Goal: Information Seeking & Learning: Learn about a topic

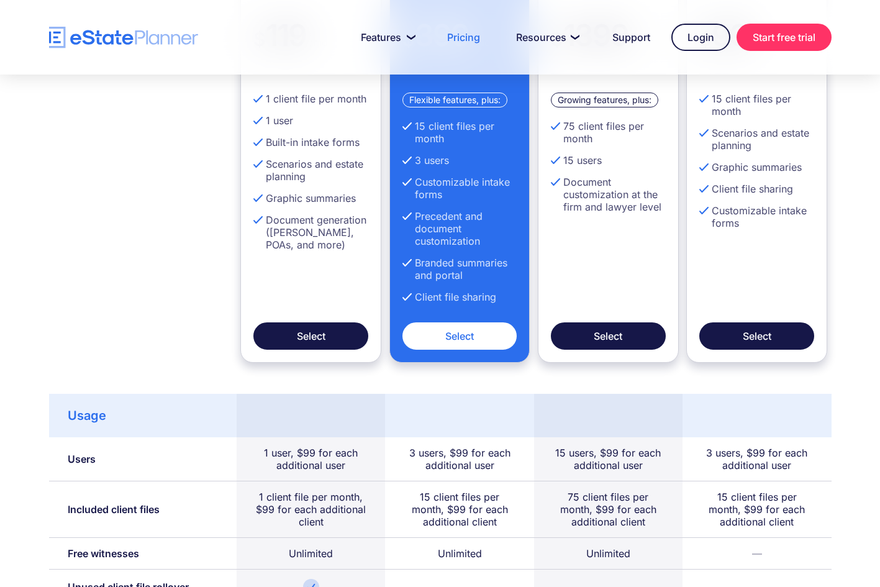
scroll to position [522, 0]
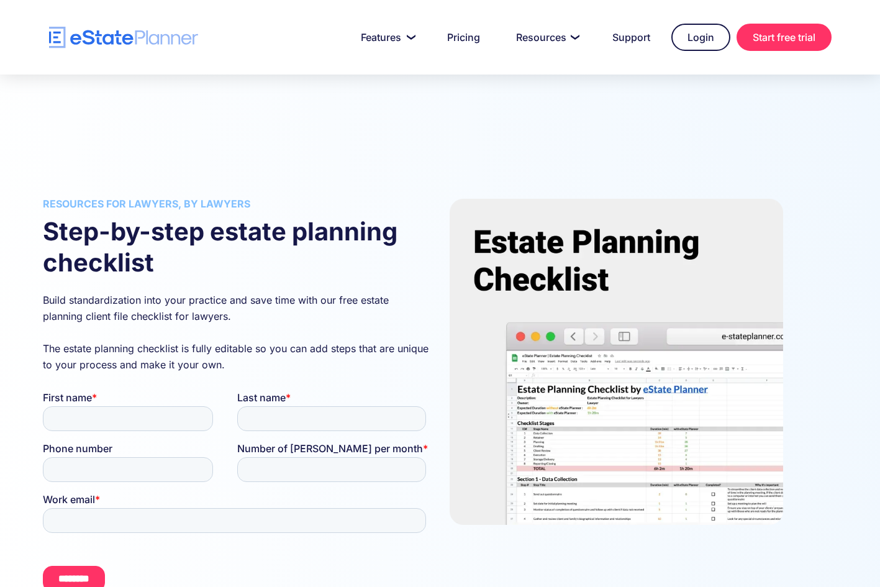
click at [183, 253] on h2 "Step-by-step estate planning checklist" at bounding box center [237, 247] width 388 height 62
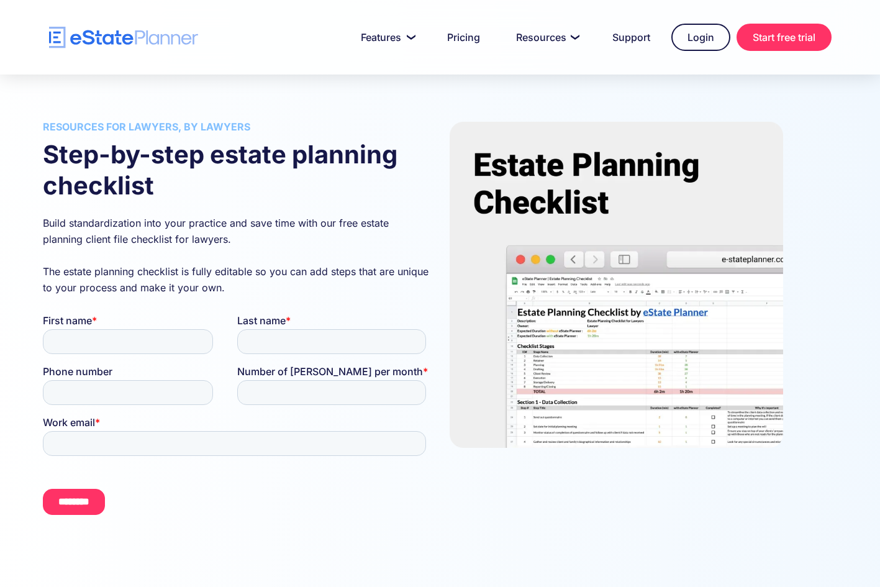
scroll to position [72, 0]
